Goal: Task Accomplishment & Management: Manage account settings

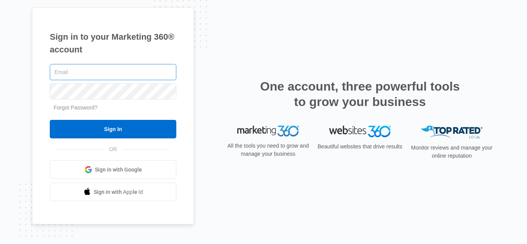
click at [106, 75] on input "text" at bounding box center [113, 72] width 127 height 16
click at [108, 67] on input "text" at bounding box center [113, 72] width 127 height 16
click at [112, 69] on input "text" at bounding box center [113, 72] width 127 height 16
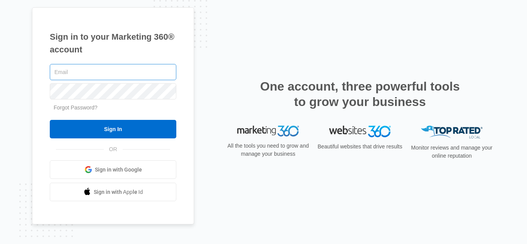
click at [126, 76] on input "text" at bounding box center [113, 72] width 127 height 16
click at [132, 170] on span "Sign in with Google" at bounding box center [118, 170] width 47 height 8
click at [125, 78] on input "text" at bounding box center [113, 72] width 127 height 16
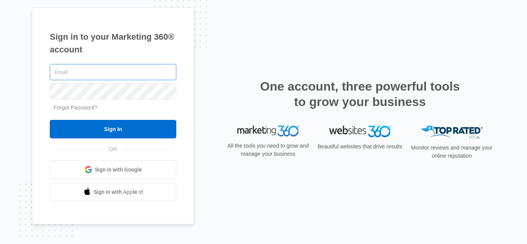
click at [125, 75] on input "text" at bounding box center [113, 72] width 127 height 16
drag, startPoint x: 125, startPoint y: 75, endPoint x: 136, endPoint y: 58, distance: 19.9
click at [136, 58] on div "Sign in to your Marketing 360® account Forgot Password? Sign In OR Sign in with…" at bounding box center [113, 116] width 162 height 218
